Goal: Information Seeking & Learning: Stay updated

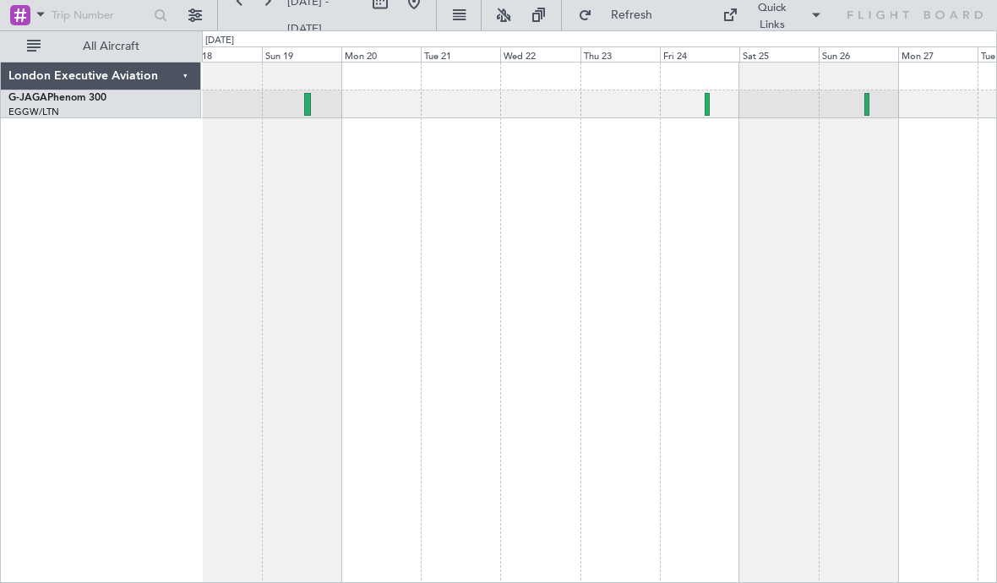
click at [312, 107] on div at bounding box center [599, 104] width 794 height 28
click at [312, 108] on div at bounding box center [599, 104] width 794 height 28
click at [716, 115] on div at bounding box center [599, 104] width 794 height 28
click at [313, 109] on div at bounding box center [599, 104] width 794 height 28
click at [311, 111] on div at bounding box center [599, 104] width 794 height 28
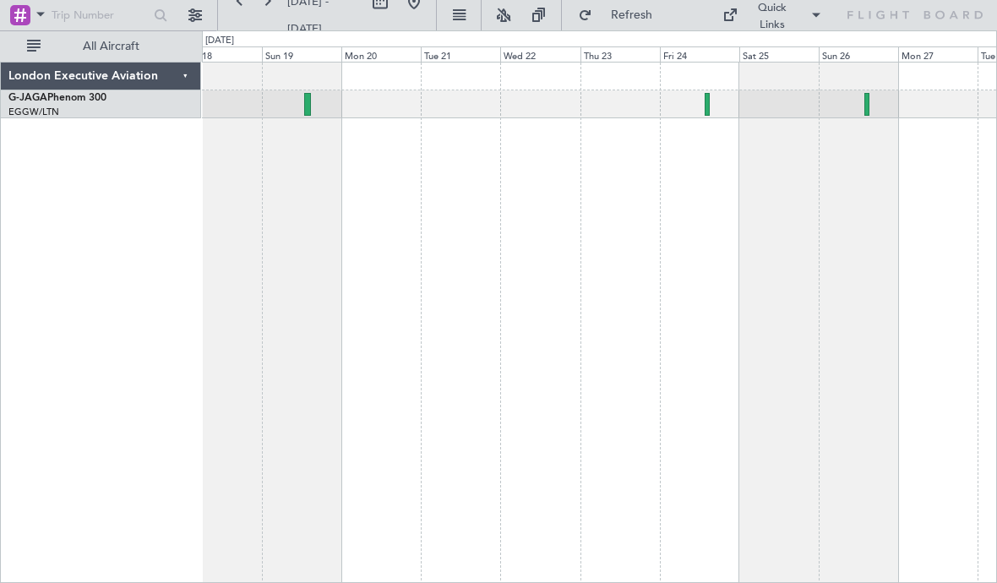
click at [311, 114] on div at bounding box center [599, 104] width 794 height 28
click at [310, 106] on div at bounding box center [307, 104] width 7 height 23
click at [706, 106] on div at bounding box center [707, 104] width 4 height 23
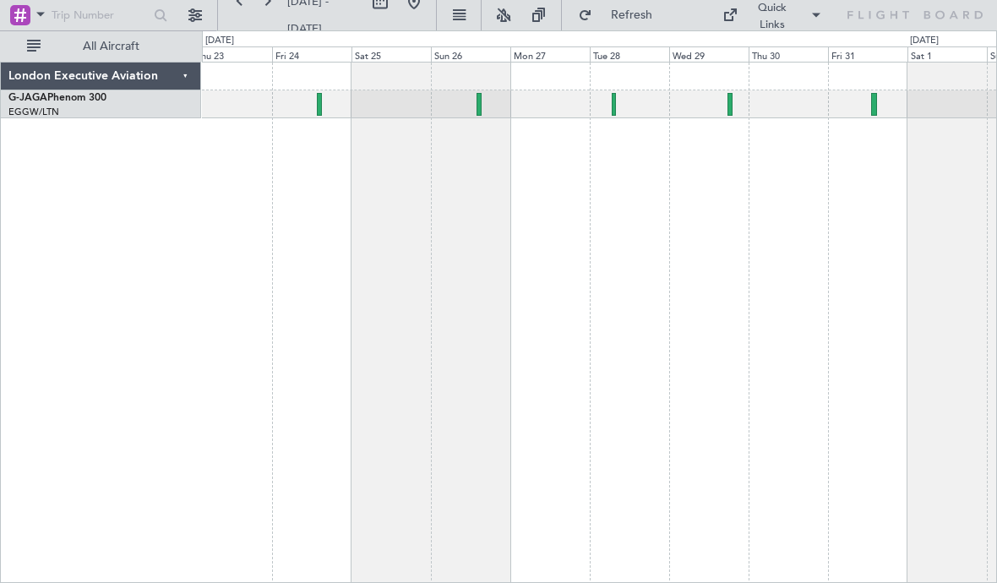
click at [616, 106] on div at bounding box center [599, 104] width 794 height 28
click at [615, 106] on div at bounding box center [614, 104] width 4 height 23
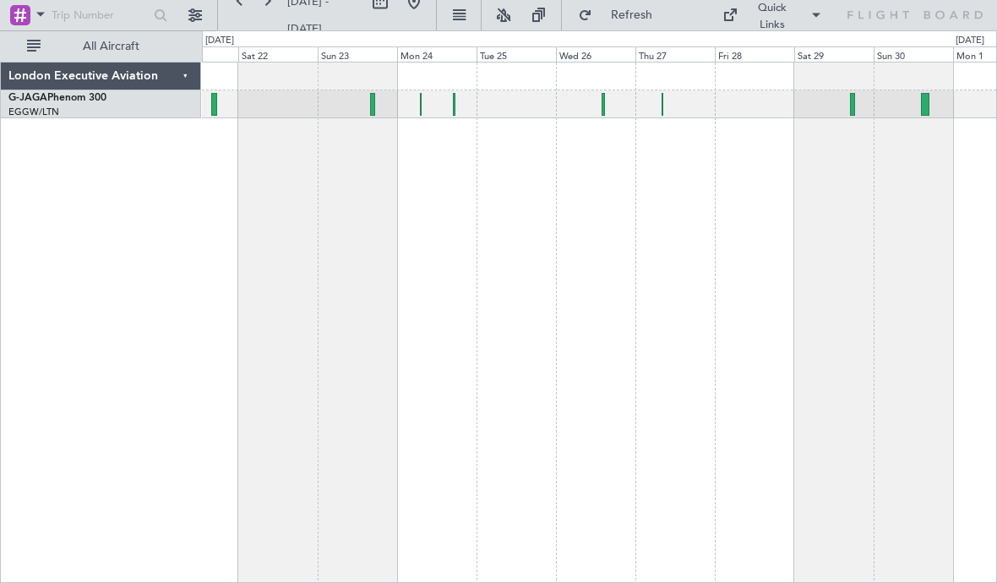
click at [607, 112] on div at bounding box center [599, 104] width 794 height 28
click at [599, 113] on div at bounding box center [599, 104] width 794 height 28
click at [604, 110] on div at bounding box center [602, 104] width 3 height 23
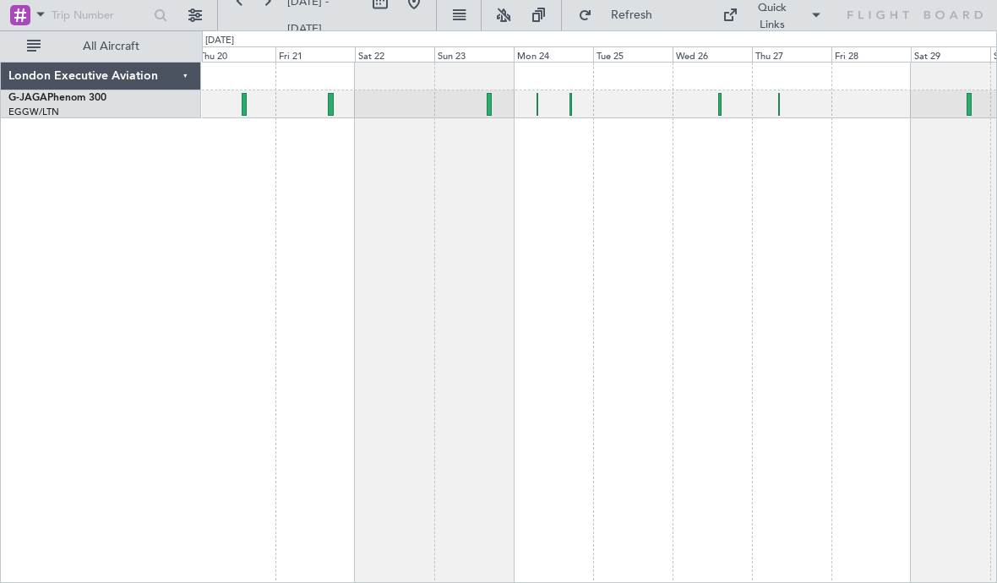
click at [328, 104] on div at bounding box center [331, 104] width 6 height 23
click at [493, 106] on div at bounding box center [599, 104] width 794 height 28
click at [489, 110] on div at bounding box center [490, 104] width 6 height 23
click at [576, 107] on div at bounding box center [599, 104] width 794 height 28
click at [575, 111] on div at bounding box center [599, 104] width 794 height 28
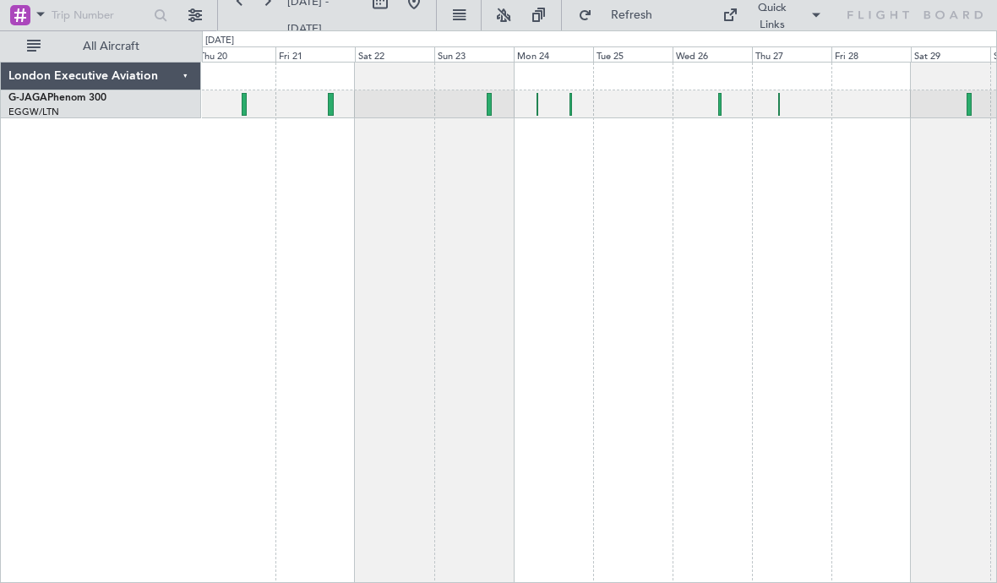
click at [574, 107] on div at bounding box center [599, 104] width 794 height 28
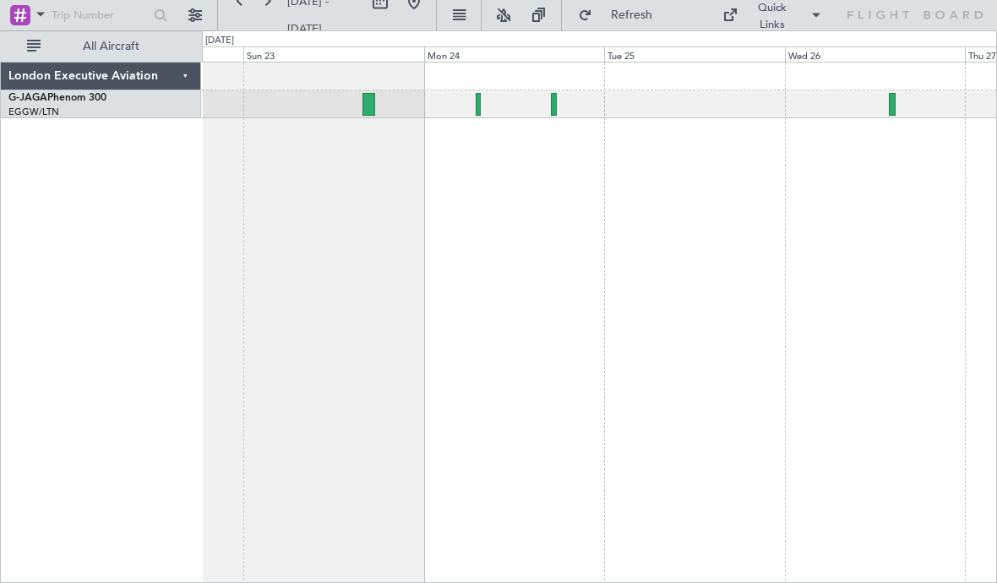
click at [558, 107] on div at bounding box center [599, 104] width 794 height 28
click at [554, 106] on div at bounding box center [554, 104] width 6 height 23
click at [556, 106] on div at bounding box center [554, 104] width 6 height 23
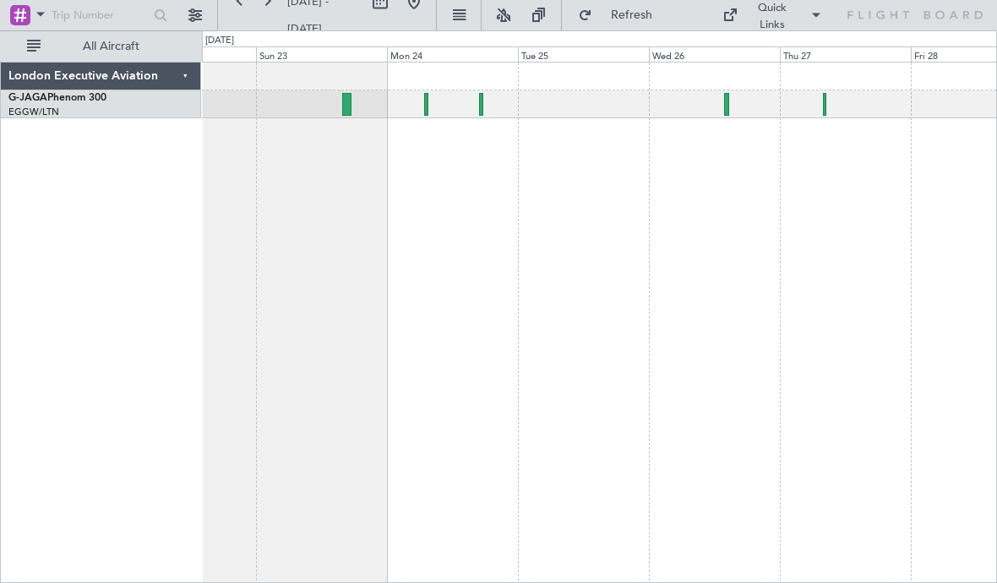
click at [428, 107] on div at bounding box center [599, 104] width 794 height 28
click at [425, 111] on div at bounding box center [425, 104] width 3 height 23
click at [426, 112] on div at bounding box center [425, 104] width 3 height 23
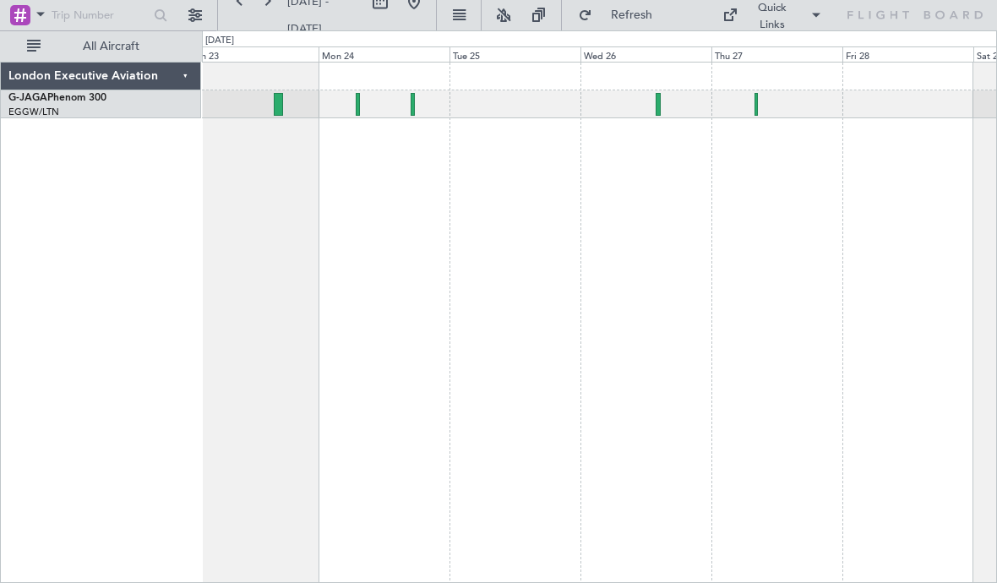
click at [659, 107] on div at bounding box center [658, 104] width 4 height 23
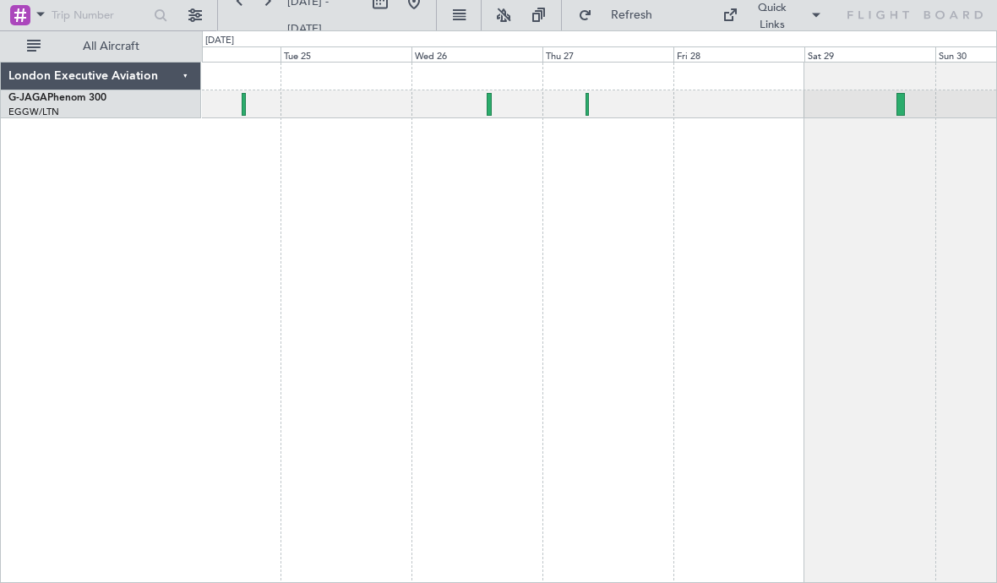
click at [583, 106] on div at bounding box center [599, 104] width 794 height 28
click at [585, 111] on div at bounding box center [586, 104] width 3 height 23
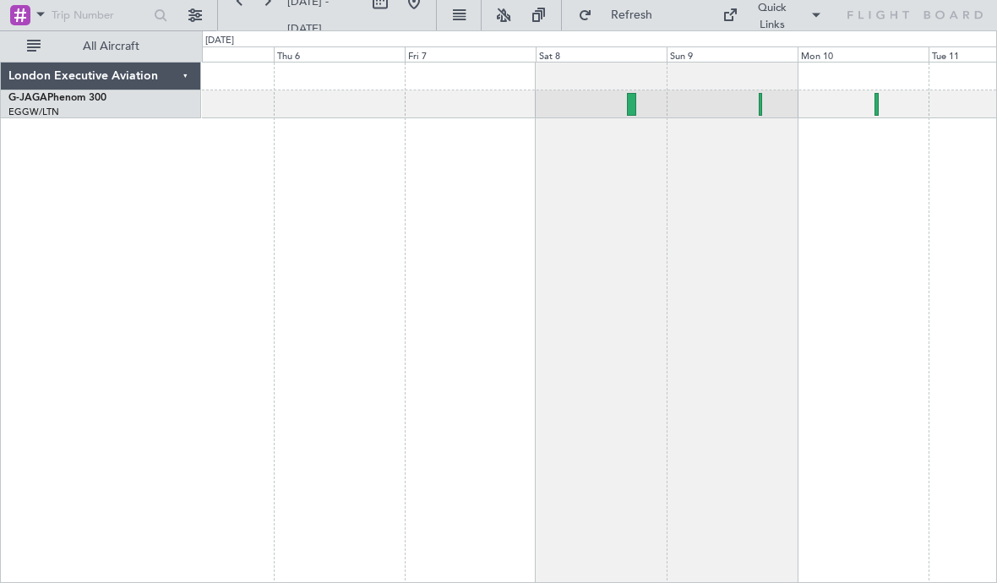
click at [695, 115] on div at bounding box center [599, 104] width 794 height 28
